Goal: Task Accomplishment & Management: Use online tool/utility

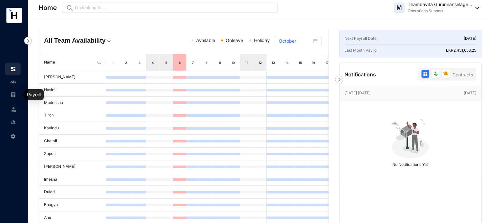
click at [11, 89] on div at bounding box center [13, 92] width 6 height 6
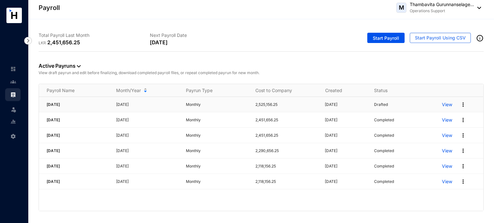
click at [449, 103] on p "View" at bounding box center [447, 105] width 10 height 6
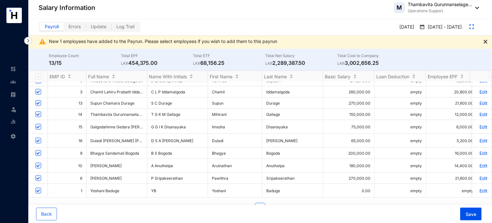
scroll to position [70, 0]
click at [476, 163] on p "Edit" at bounding box center [481, 165] width 11 height 5
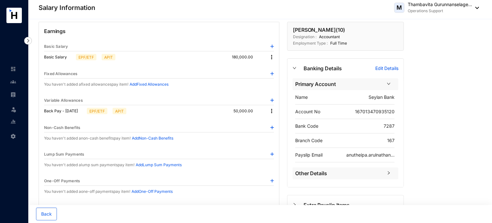
scroll to position [32, 0]
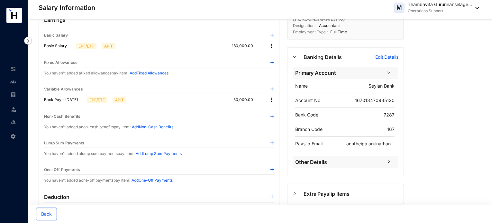
click at [273, 102] on img at bounding box center [271, 100] width 6 height 6
click at [276, 110] on span "Edit" at bounding box center [280, 110] width 13 height 7
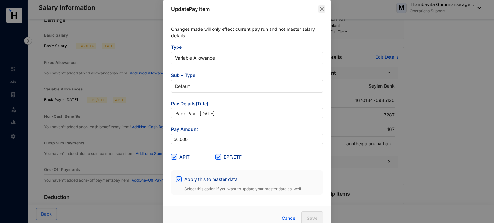
click at [319, 9] on icon "close" at bounding box center [321, 8] width 5 height 5
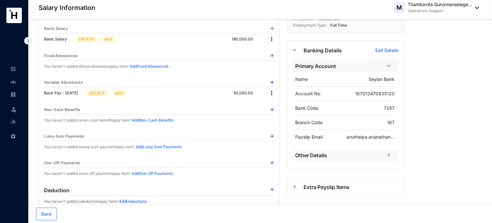
scroll to position [0, 0]
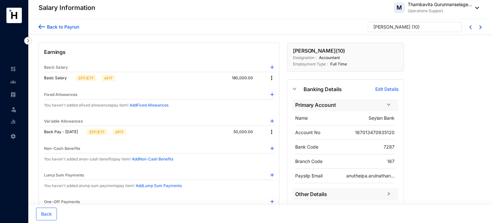
click at [36, 24] on div "Back to [PERSON_NAME] ( 10 )" at bounding box center [259, 27] width 463 height 16
click at [41, 26] on img at bounding box center [42, 26] width 6 height 7
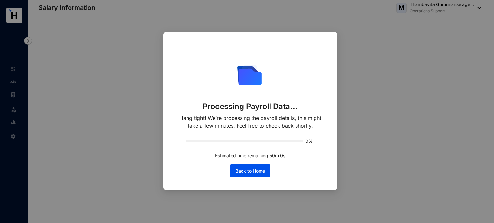
click at [74, 90] on div "Processing Payroll Data... Hang tight! We’re processing the payroll details, th…" at bounding box center [247, 111] width 494 height 223
click at [49, 33] on div "Processing Payroll Data... Hang tight! We’re processing the payroll details, th…" at bounding box center [247, 111] width 494 height 223
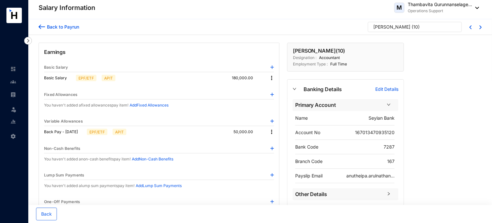
click at [41, 27] on img at bounding box center [42, 26] width 6 height 7
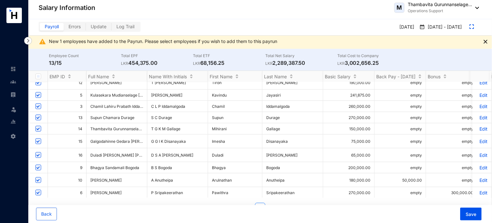
scroll to position [64, 0]
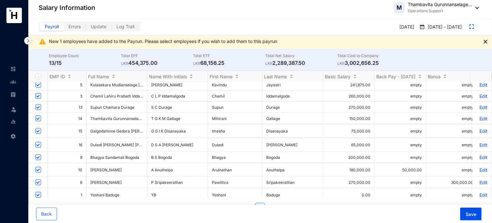
click at [479, 181] on p "Edit" at bounding box center [481, 182] width 11 height 5
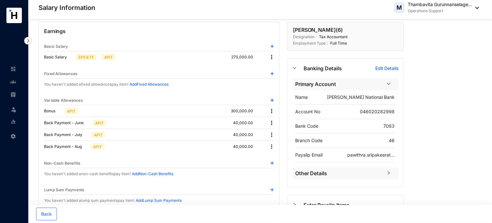
scroll to position [32, 0]
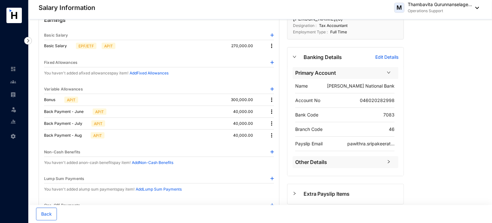
click at [242, 7] on div "Salary Information M Thambavita Gurunnanselage... Operations Support" at bounding box center [259, 7] width 440 height 13
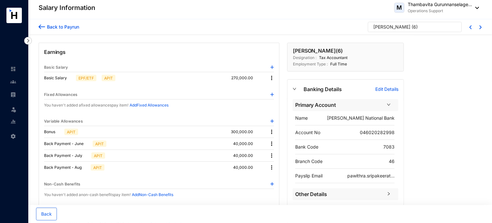
click at [150, 15] on header "Salary Information M Thambavita Gurunnanselage... Operations Support" at bounding box center [259, 9] width 463 height 19
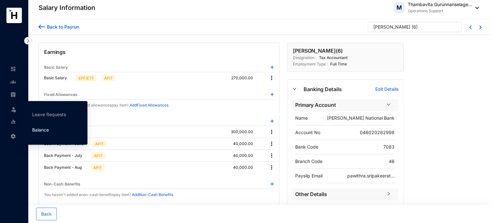
click at [32, 128] on link "Balance" at bounding box center [40, 129] width 17 height 5
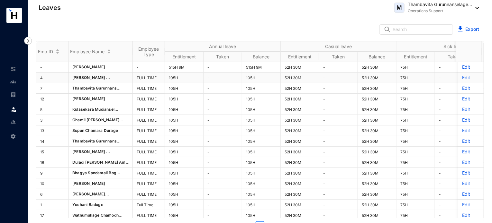
click at [221, 74] on td "-" at bounding box center [222, 78] width 39 height 11
click at [245, 14] on header "Leaves M Thambavita Gurunnanselage... Operations Support" at bounding box center [259, 9] width 463 height 19
click at [12, 96] on img at bounding box center [13, 95] width 6 height 6
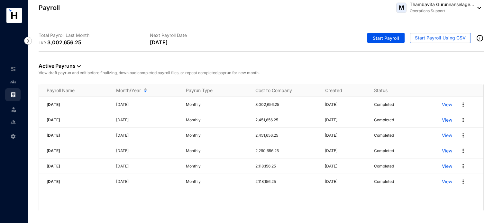
click at [353, 62] on div "Active Payruns View draft payrun and edit before finalizing, download completed…" at bounding box center [261, 68] width 445 height 32
click at [428, 39] on span "Start Payroll Using CSV" at bounding box center [440, 38] width 51 height 6
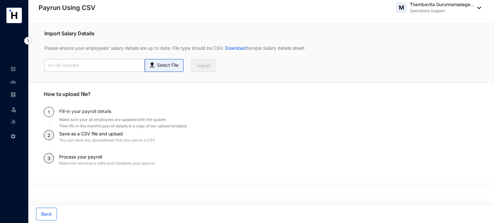
click at [157, 66] on p "Select File" at bounding box center [168, 65] width 22 height 7
click at [0, 0] on input "Select File" at bounding box center [0, 0] width 0 height 0
click at [283, 159] on div "Process your payroll Make the necessary edits and complete your payrun" at bounding box center [268, 164] width 419 height 23
click at [170, 65] on p "Select File" at bounding box center [168, 65] width 22 height 7
click at [0, 0] on input "Select File" at bounding box center [0, 0] width 0 height 0
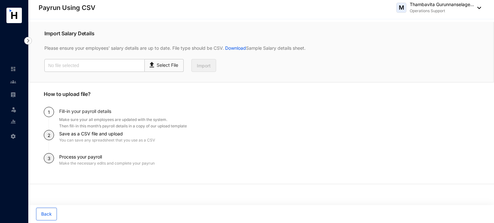
click at [223, 98] on p "How to upload file?" at bounding box center [261, 98] width 435 height 17
click at [237, 48] on link "Download" at bounding box center [235, 47] width 22 height 5
click at [277, 157] on div "Process your payroll Make the necessary edits and complete your payrun" at bounding box center [268, 164] width 419 height 23
click at [253, 128] on div "Then fill-in this month’s payroll details in a copy of our upload template" at bounding box center [268, 126] width 419 height 6
click at [173, 63] on p "Select File" at bounding box center [168, 65] width 22 height 7
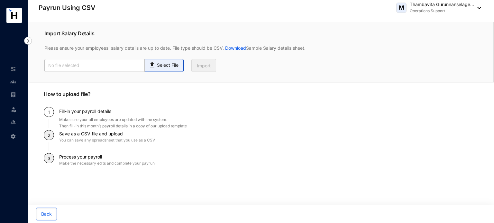
click at [0, 0] on input "Select File" at bounding box center [0, 0] width 0 height 0
click at [263, 151] on div "Save as a CSV file and upload You can save any spreadsheet that you use as a CSV" at bounding box center [268, 141] width 419 height 23
click at [299, 139] on div "You can save any spreadsheet that you use as a CSV" at bounding box center [268, 140] width 419 height 6
click at [168, 67] on p "Select File" at bounding box center [168, 65] width 22 height 7
click at [0, 0] on input "Select File" at bounding box center [0, 0] width 0 height 0
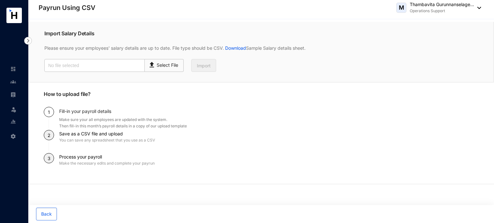
click at [296, 145] on div "Save as a CSV file and upload You can save any spreadsheet that you use as a CSV" at bounding box center [268, 141] width 419 height 23
click at [195, 30] on p "Import Salary Details" at bounding box center [260, 34] width 433 height 8
click at [318, 99] on p "How to upload file?" at bounding box center [261, 98] width 435 height 17
click at [166, 63] on p "Select File" at bounding box center [168, 65] width 22 height 7
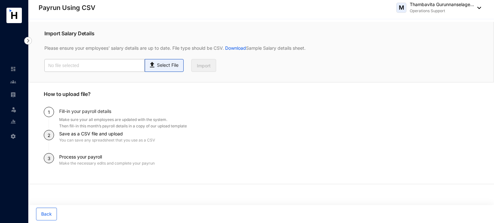
click at [0, 0] on input "Select File" at bounding box center [0, 0] width 0 height 0
click at [224, 158] on div "Process your payroll Make the necessary edits and complete your payrun" at bounding box center [268, 164] width 419 height 23
click at [307, 163] on div "Make the necessary edits and complete your payrun" at bounding box center [268, 163] width 419 height 6
